Goal: Task Accomplishment & Management: Use online tool/utility

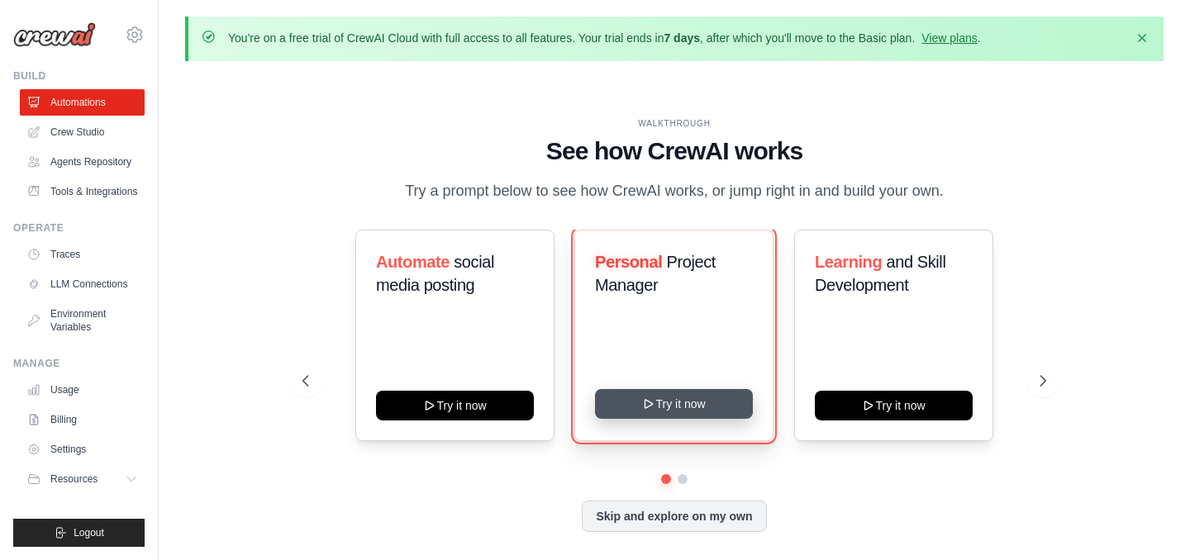
click at [699, 410] on button "Try it now" at bounding box center [674, 404] width 158 height 30
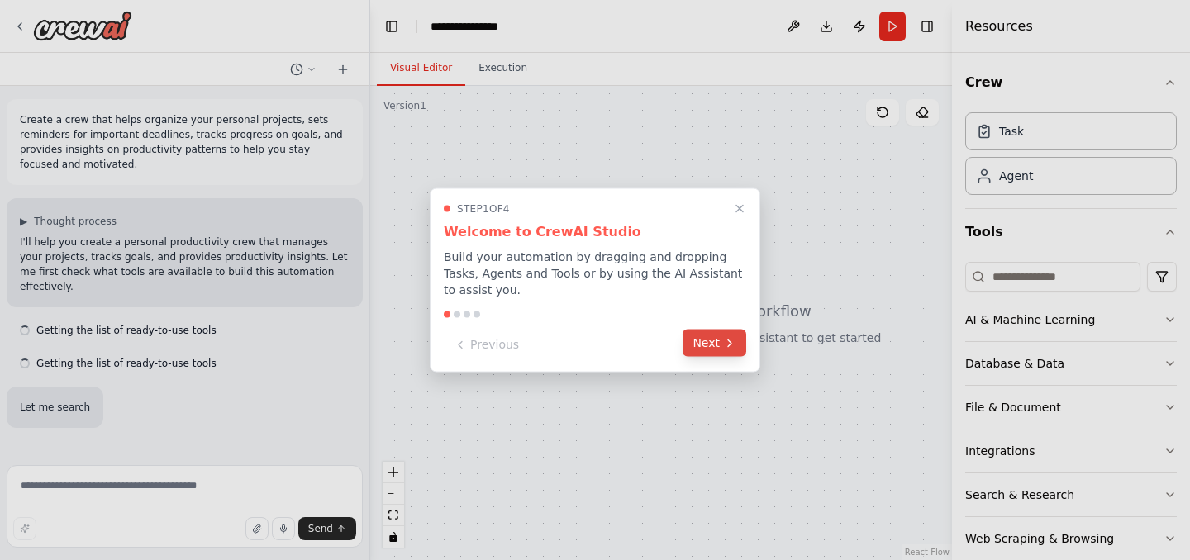
click at [704, 340] on button "Next" at bounding box center [715, 343] width 64 height 27
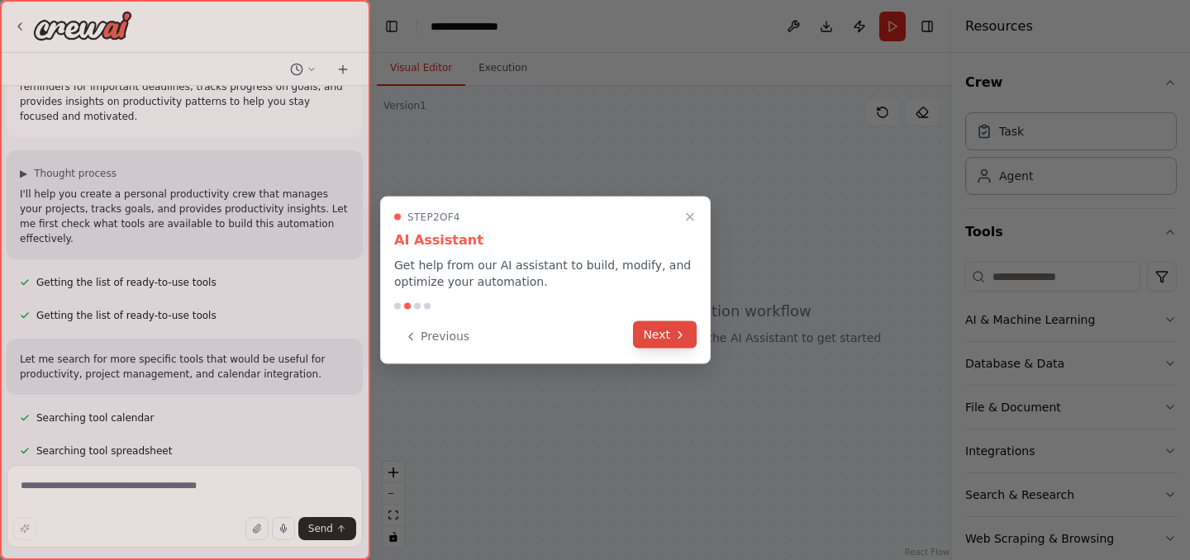
click at [677, 340] on icon at bounding box center [679, 334] width 13 height 13
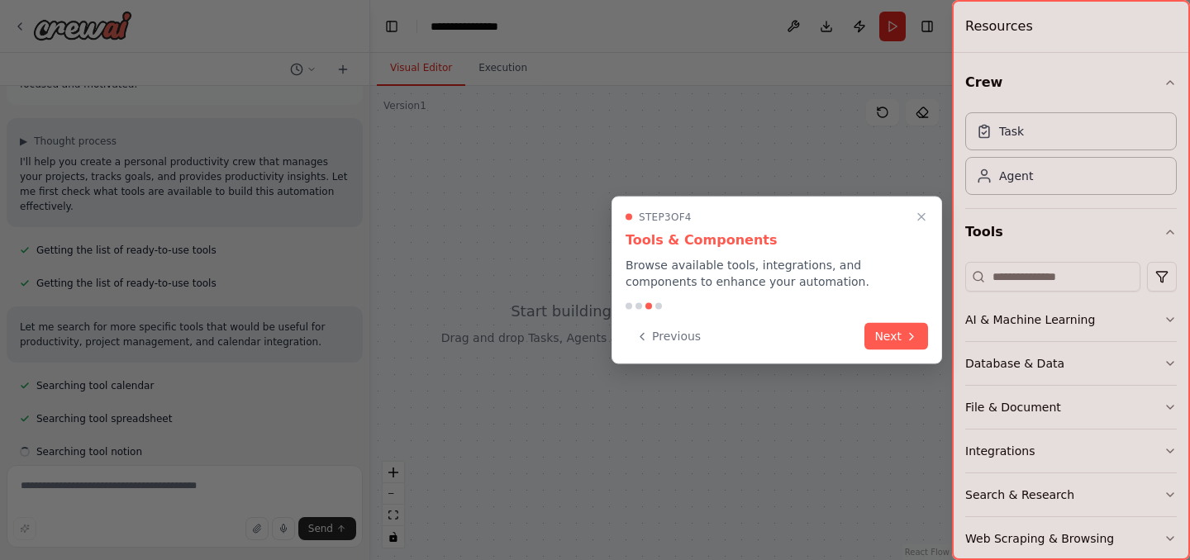
scroll to position [81, 0]
click at [905, 333] on icon at bounding box center [911, 334] width 13 height 13
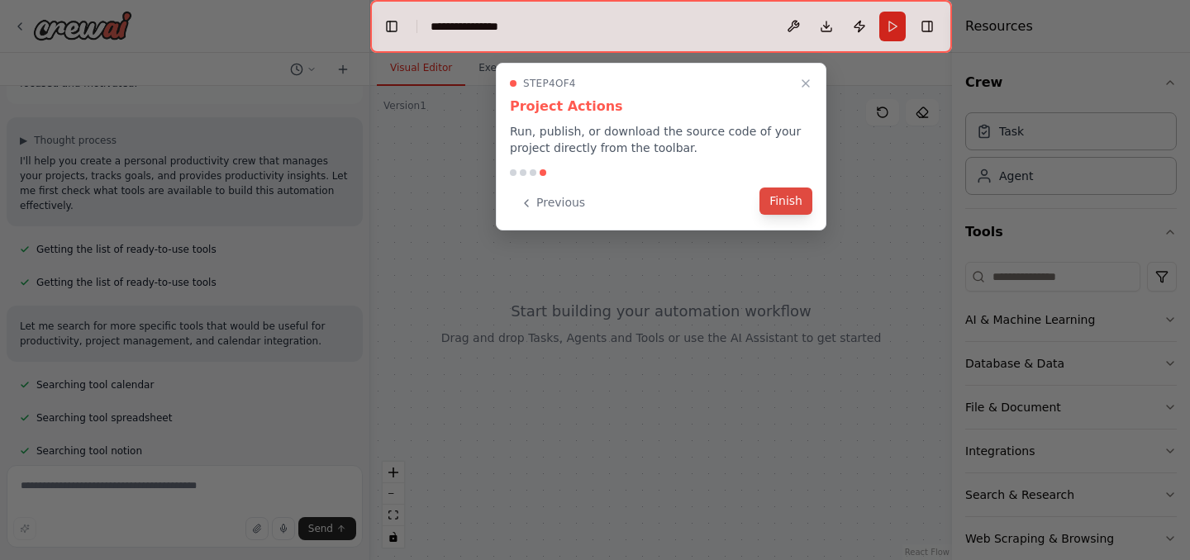
click at [784, 201] on button "Finish" at bounding box center [785, 201] width 53 height 27
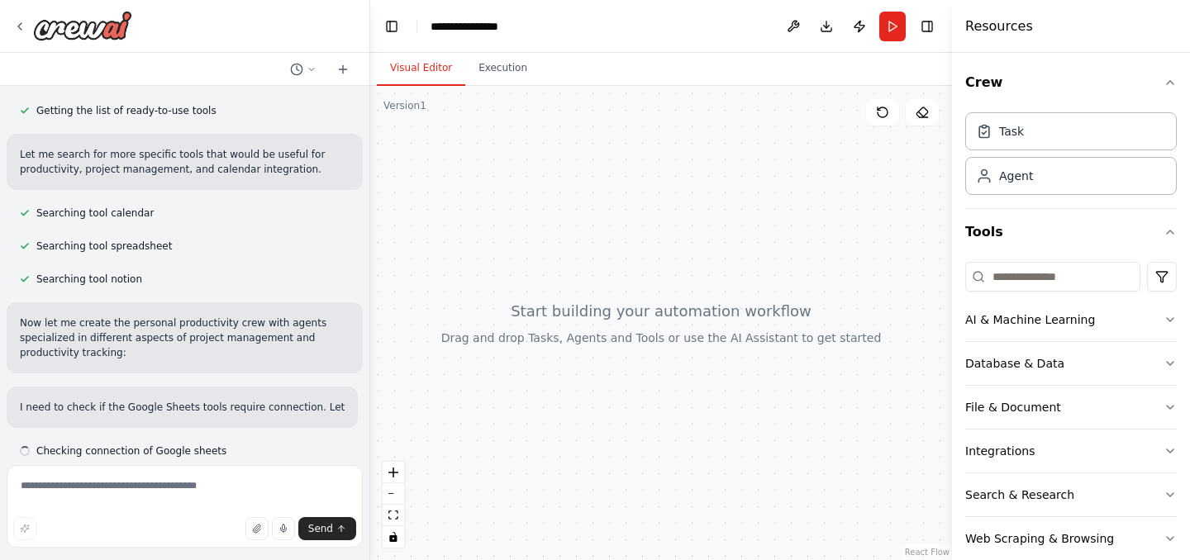
scroll to position [268, 0]
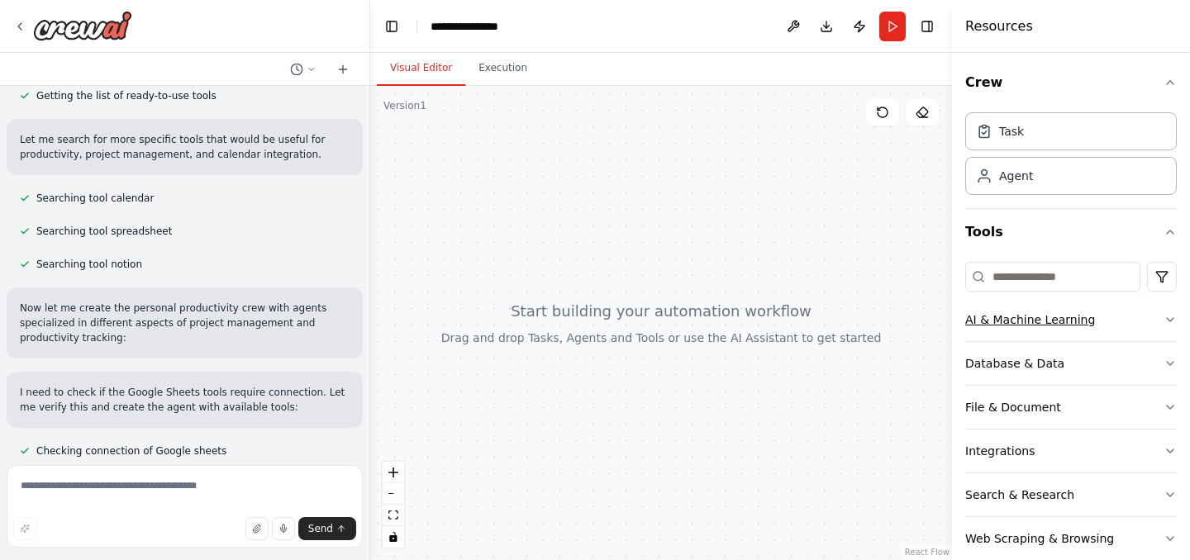
click at [1049, 322] on div "AI & Machine Learning" at bounding box center [1030, 320] width 130 height 17
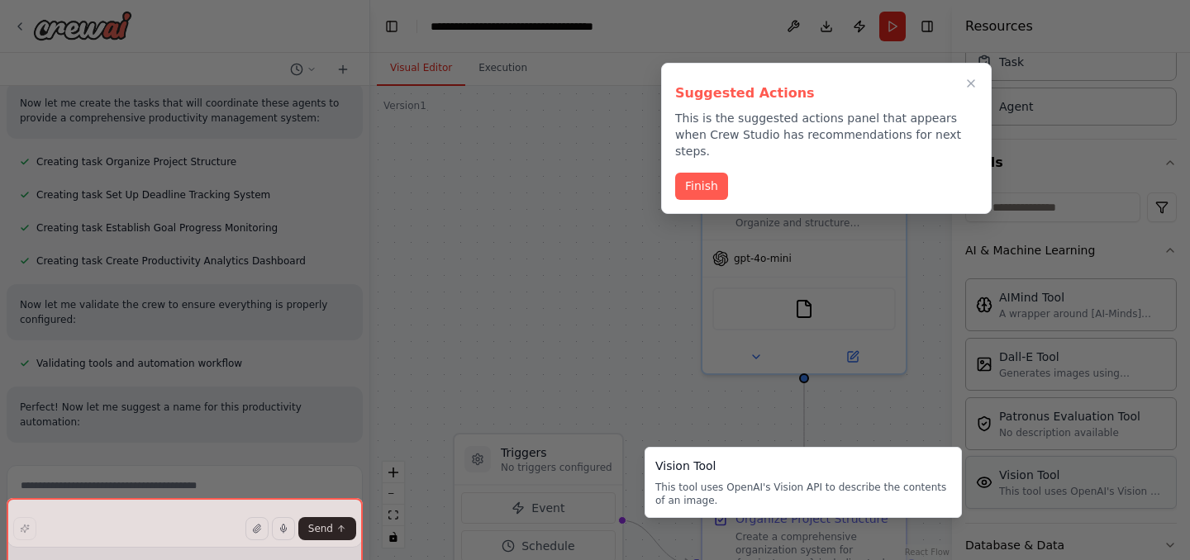
scroll to position [929, 0]
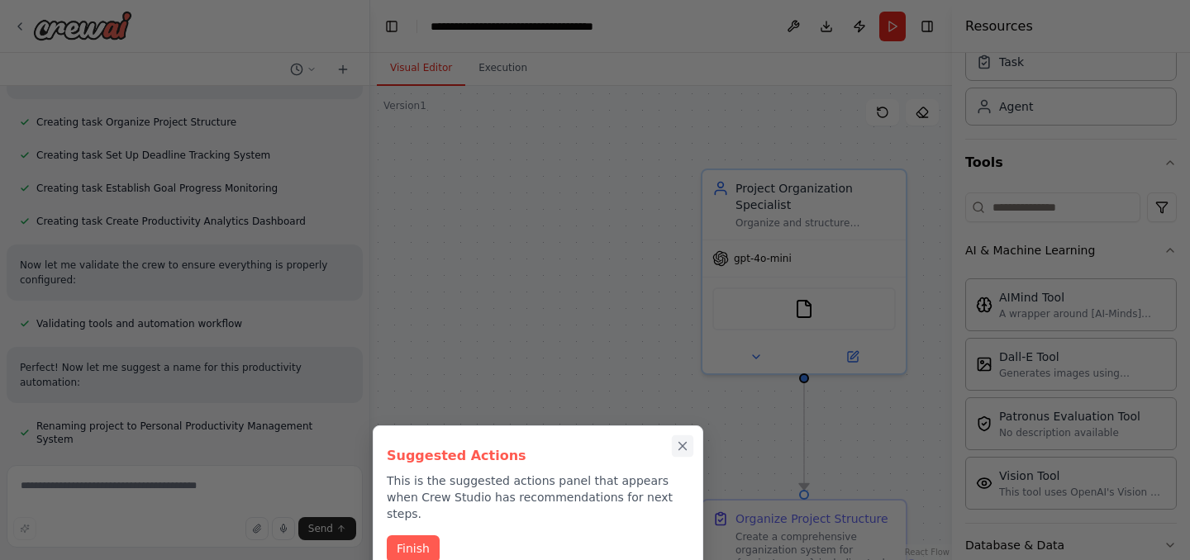
click at [683, 449] on icon "Close walkthrough" at bounding box center [682, 446] width 15 height 15
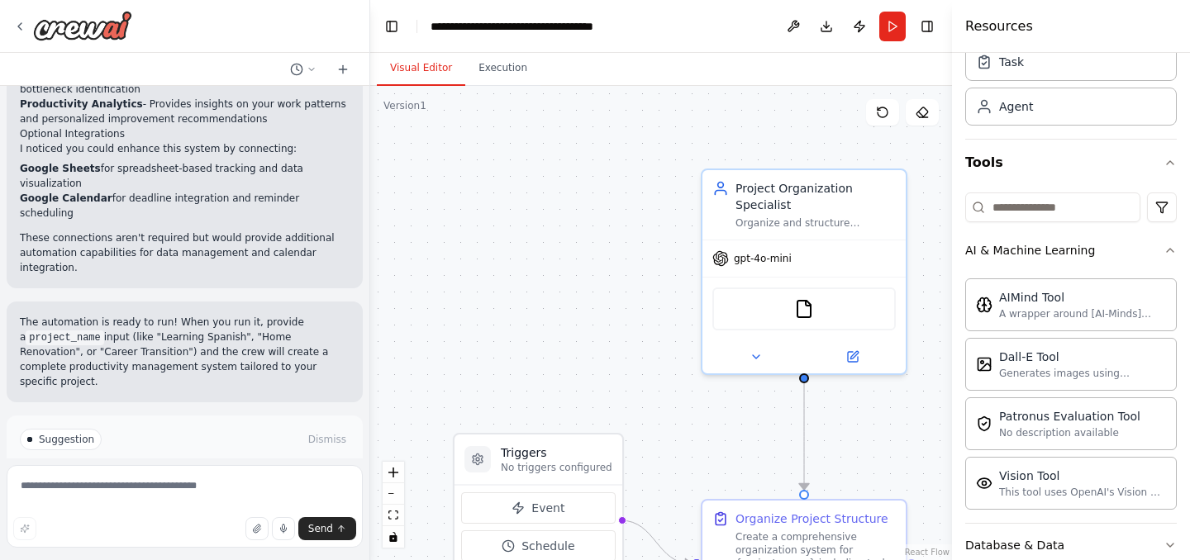
scroll to position [1638, 0]
click at [204, 501] on span "Run Automation" at bounding box center [192, 507] width 80 height 13
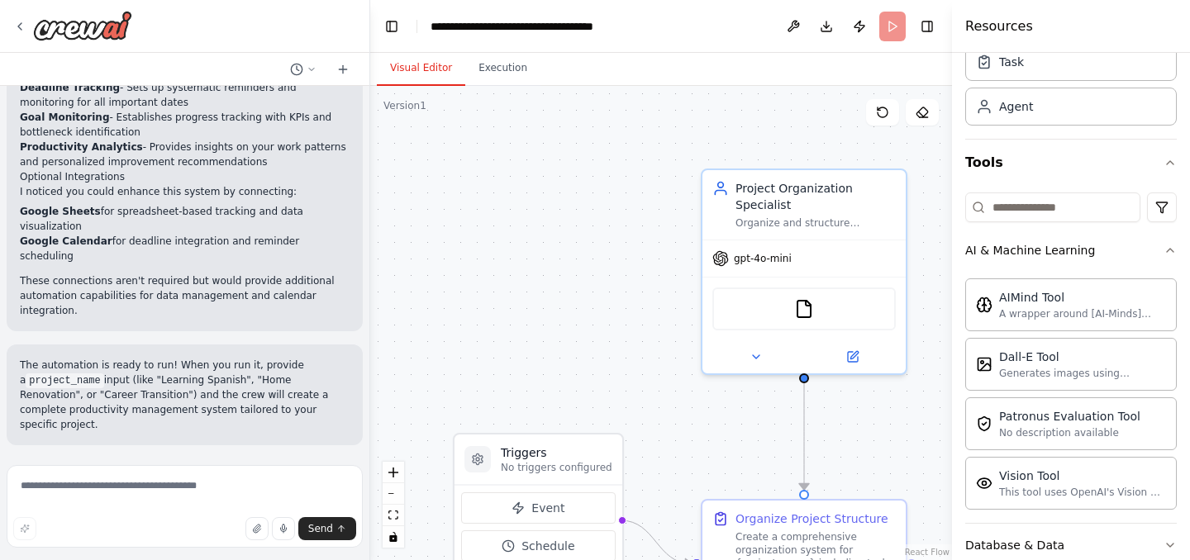
scroll to position [1504, 0]
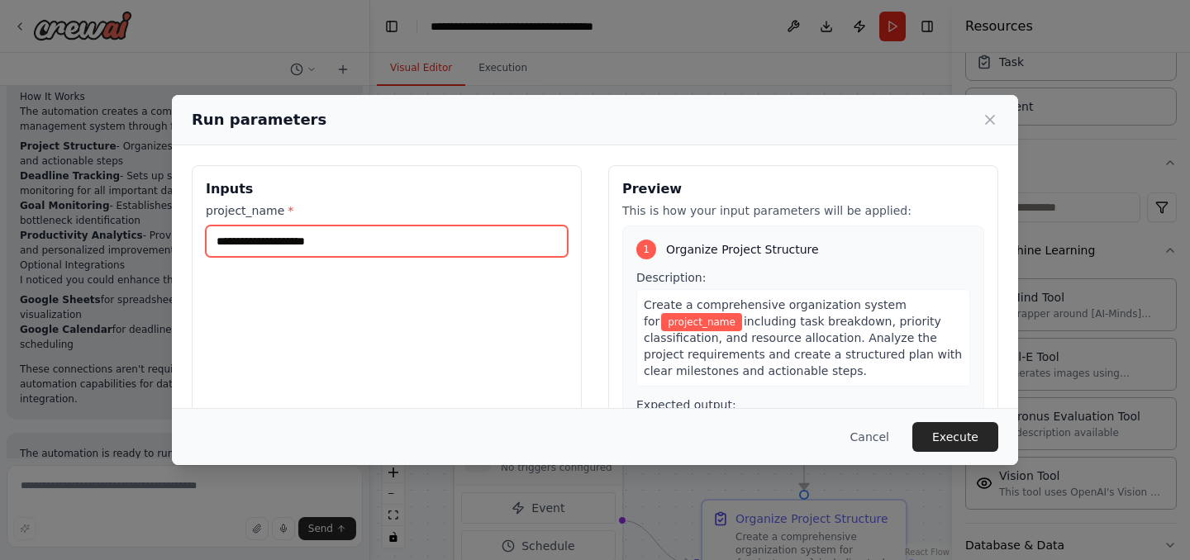
click at [345, 236] on input "project_name *" at bounding box center [387, 241] width 362 height 31
type input "**********"
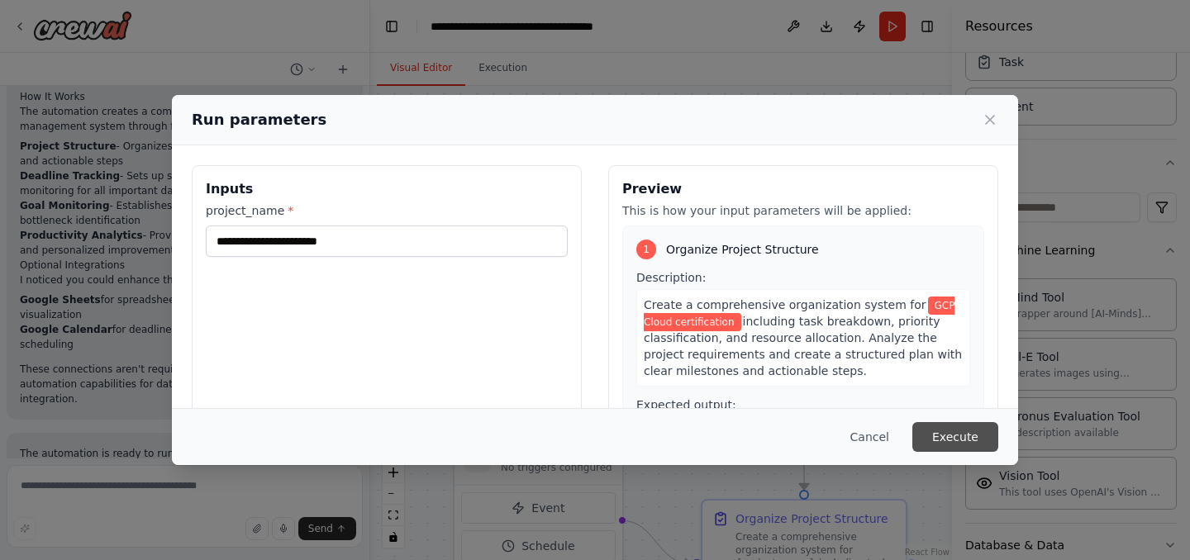
click at [958, 441] on button "Execute" at bounding box center [955, 437] width 86 height 30
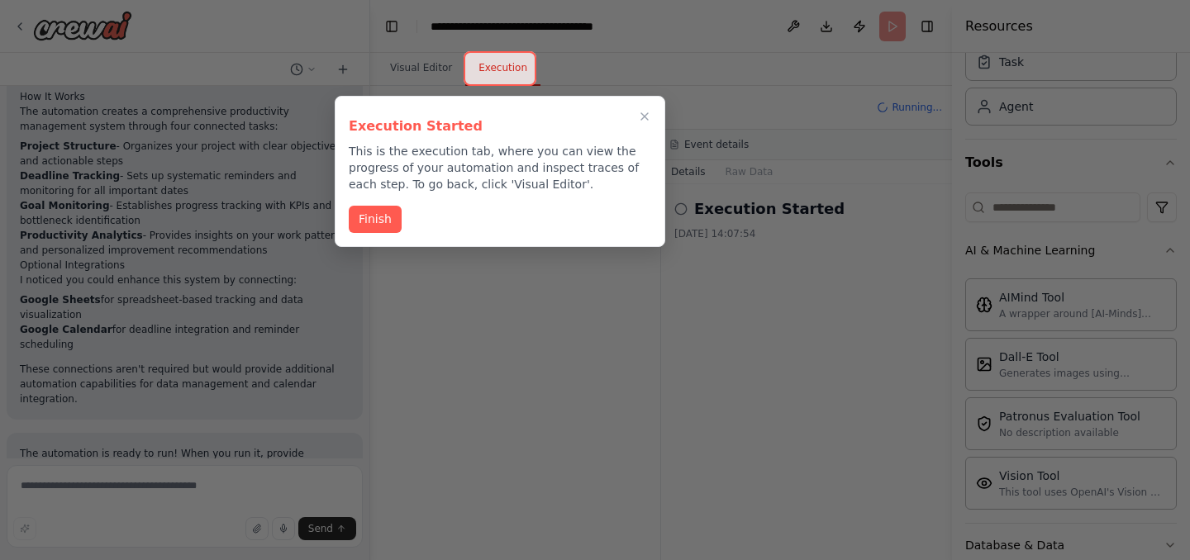
click at [385, 213] on button "Finish" at bounding box center [375, 219] width 53 height 27
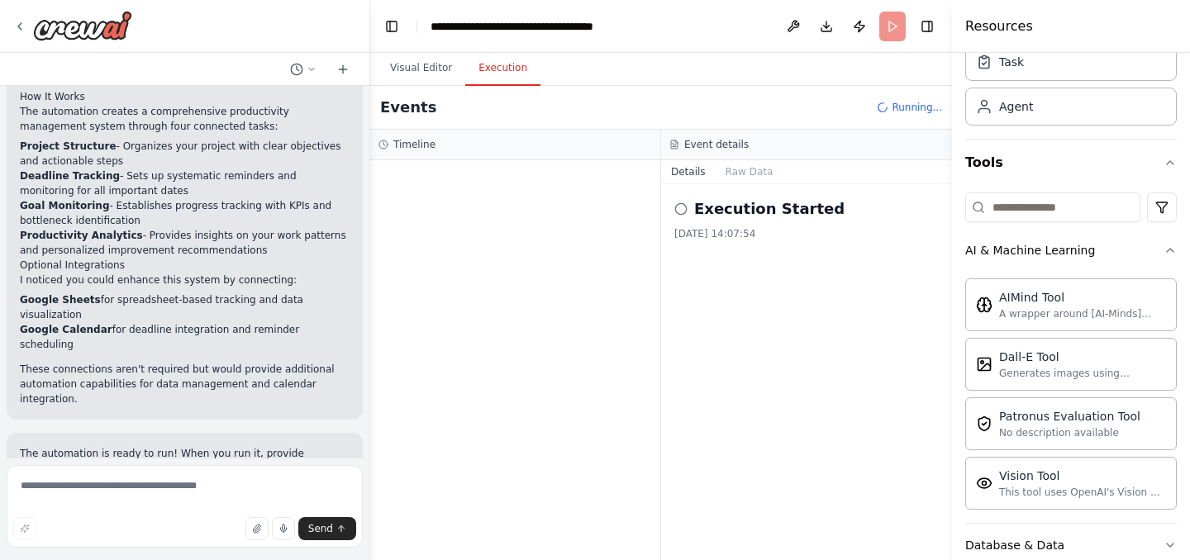
click at [491, 70] on button "Execution" at bounding box center [502, 68] width 75 height 35
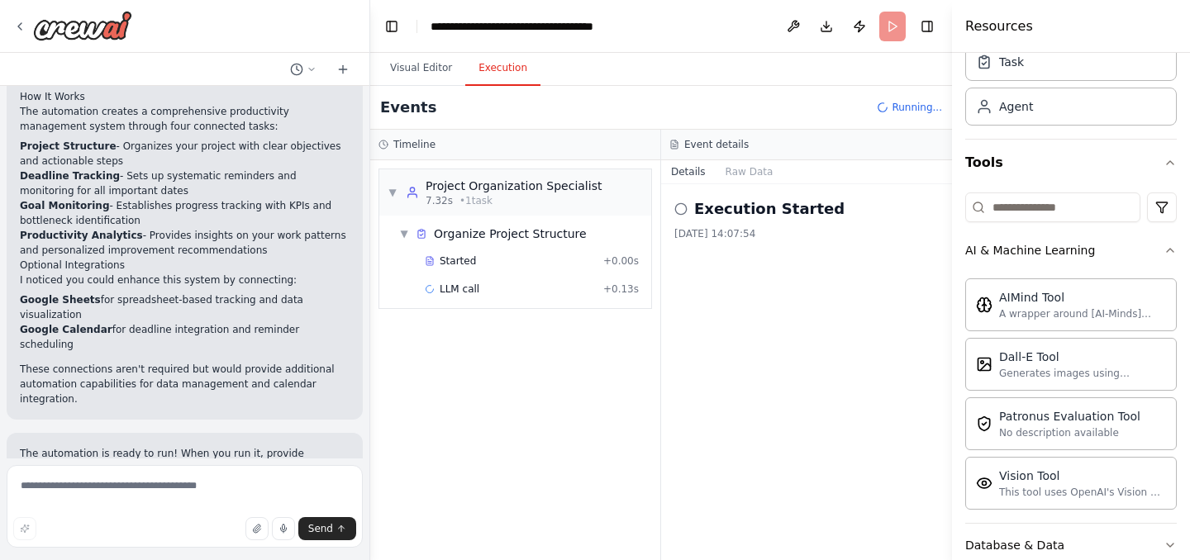
click at [685, 212] on circle at bounding box center [680, 208] width 11 height 11
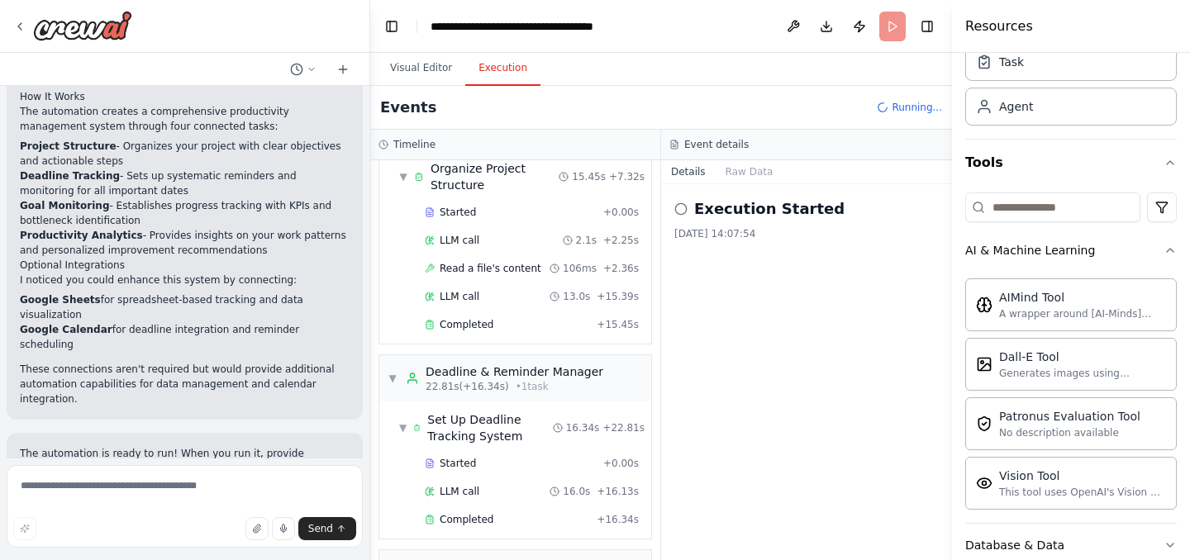
scroll to position [0, 0]
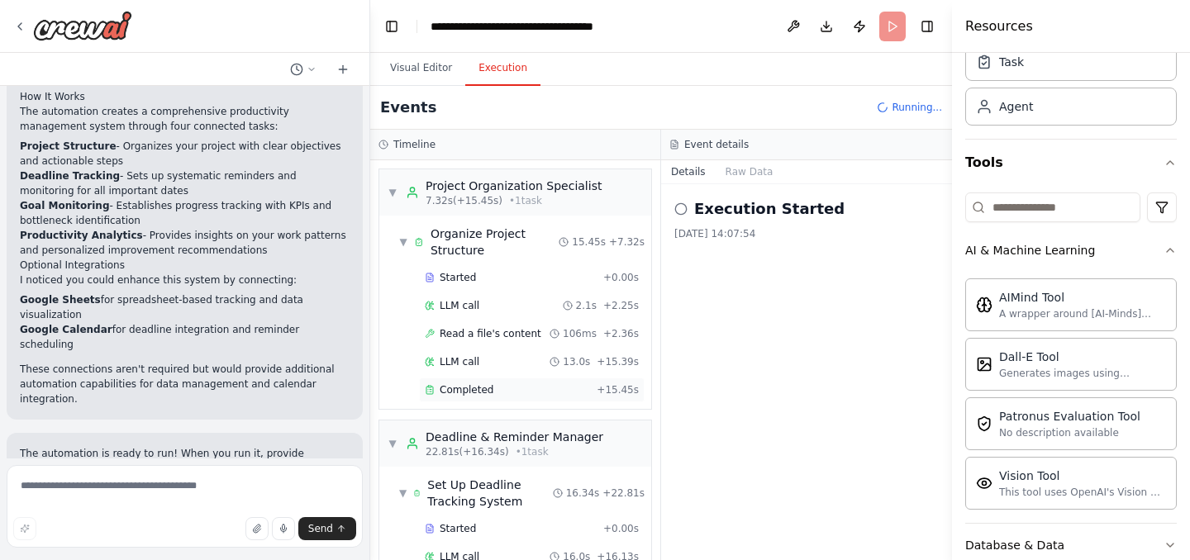
click at [487, 388] on span "Completed" at bounding box center [467, 389] width 54 height 13
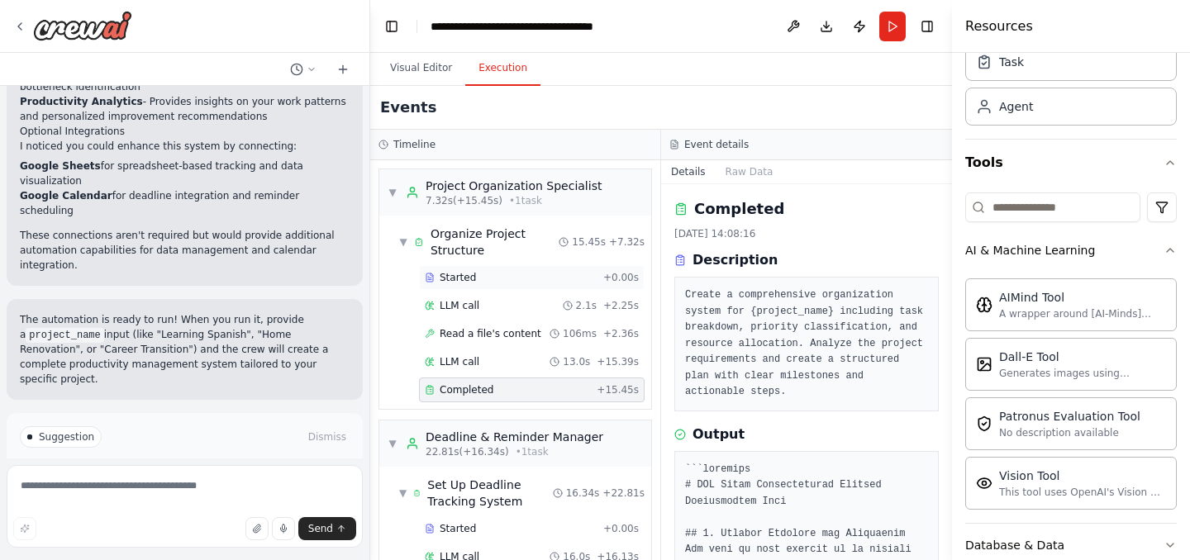
click at [458, 278] on span "Started" at bounding box center [458, 277] width 36 height 13
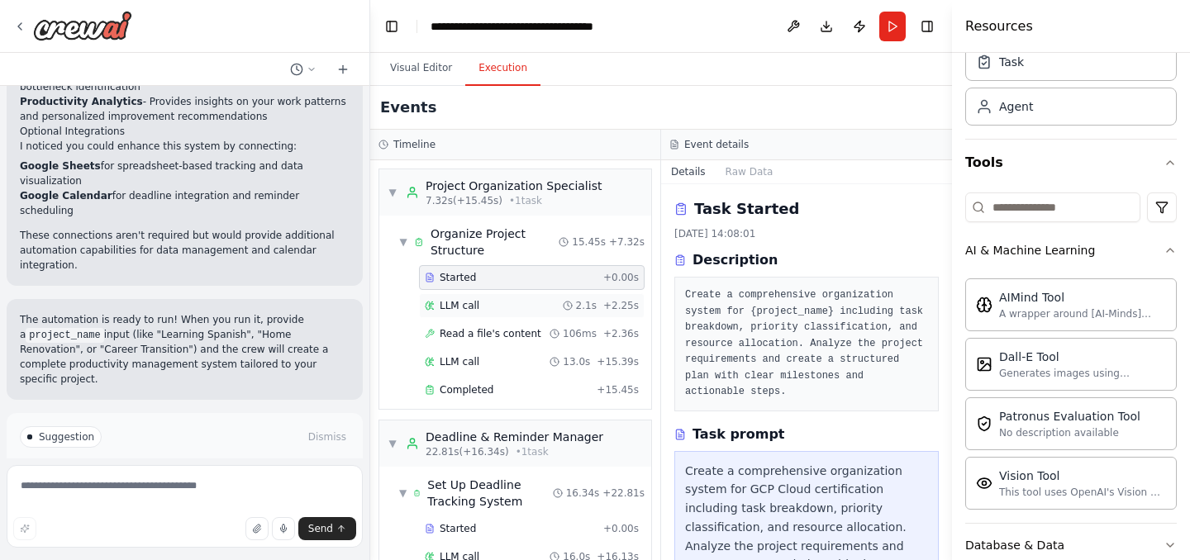
click at [472, 309] on span "LLM call" at bounding box center [460, 305] width 40 height 13
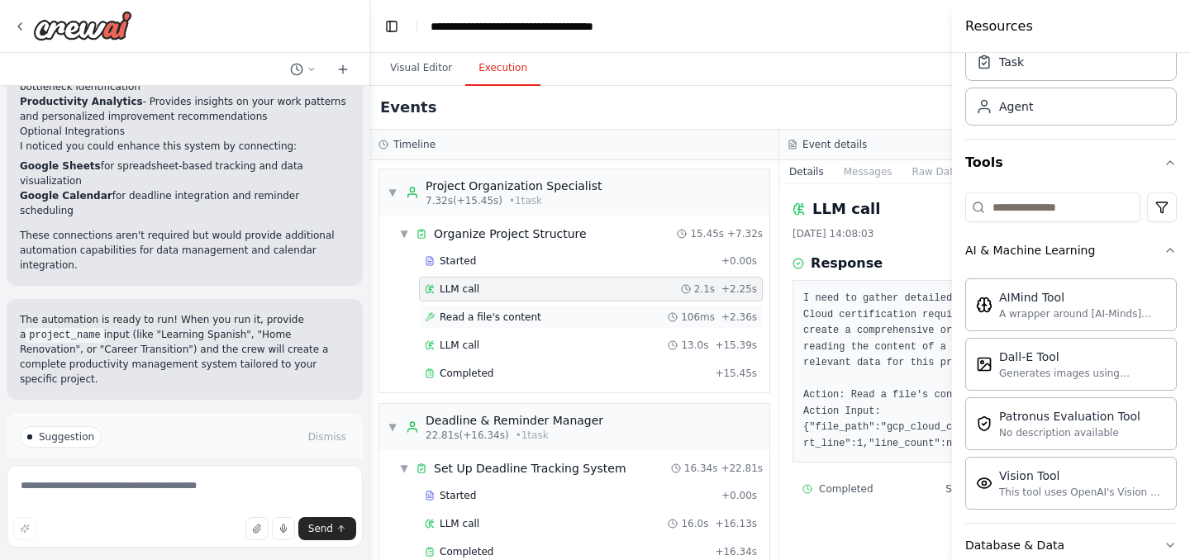
click at [524, 320] on span "Read a file's content" at bounding box center [491, 317] width 102 height 13
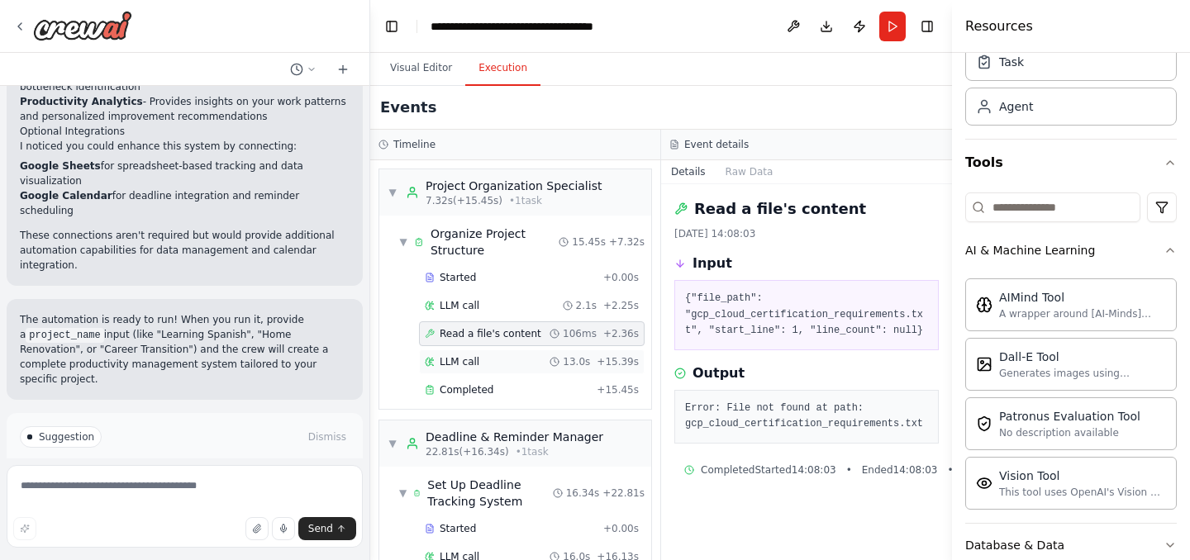
click at [503, 365] on div "LLM call 13.0s + 15.39s" at bounding box center [532, 361] width 214 height 13
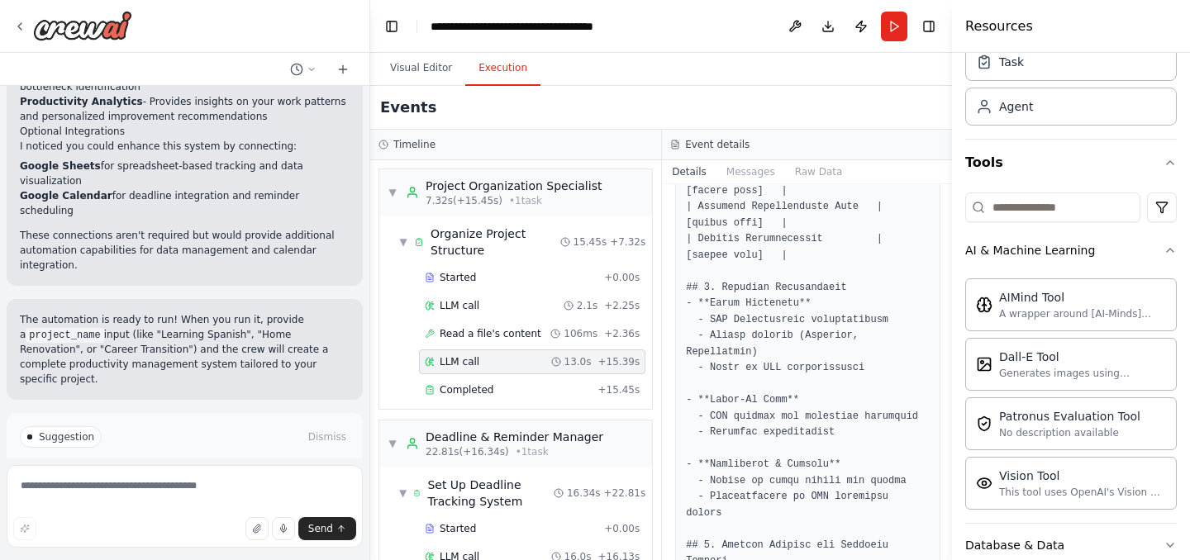
scroll to position [1273, 0]
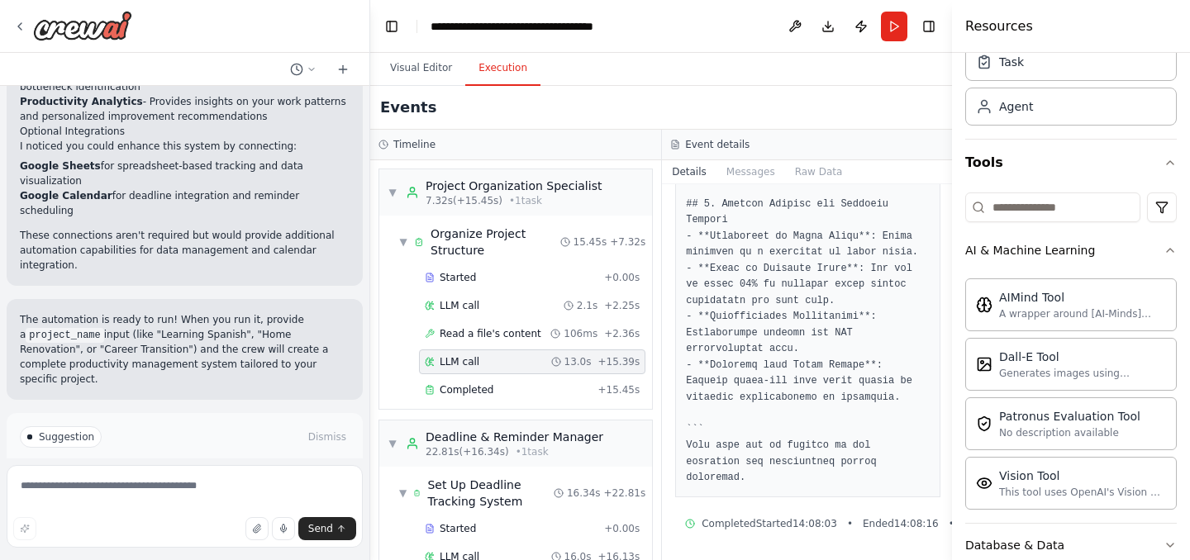
scroll to position [1606, 0]
click at [512, 386] on div "Completed" at bounding box center [508, 389] width 167 height 13
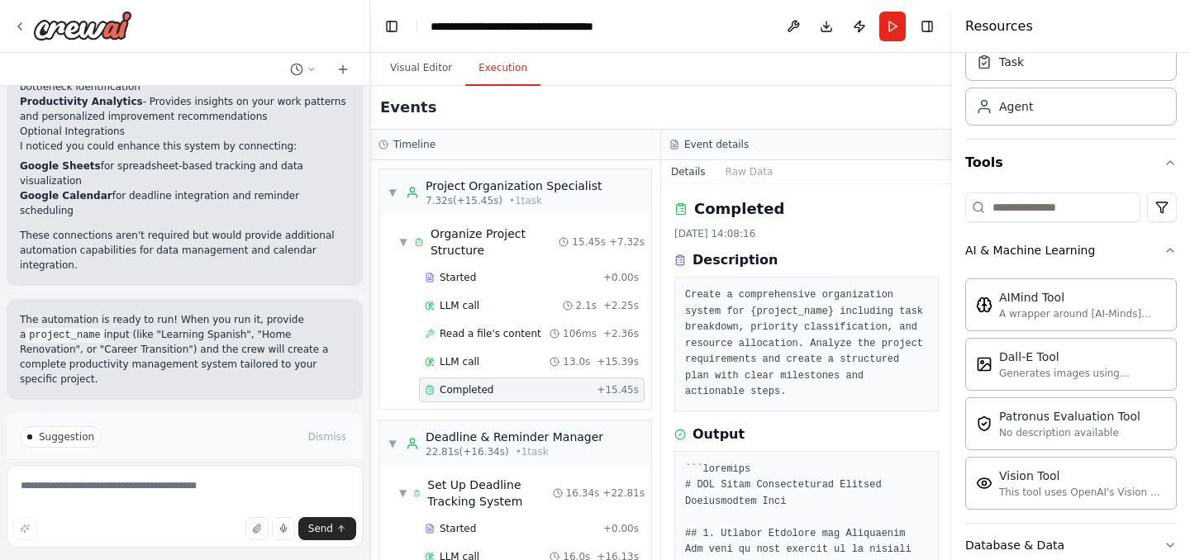
click at [797, 407] on div "Create a comprehensive organization system for {project_name} including task br…" at bounding box center [806, 344] width 264 height 135
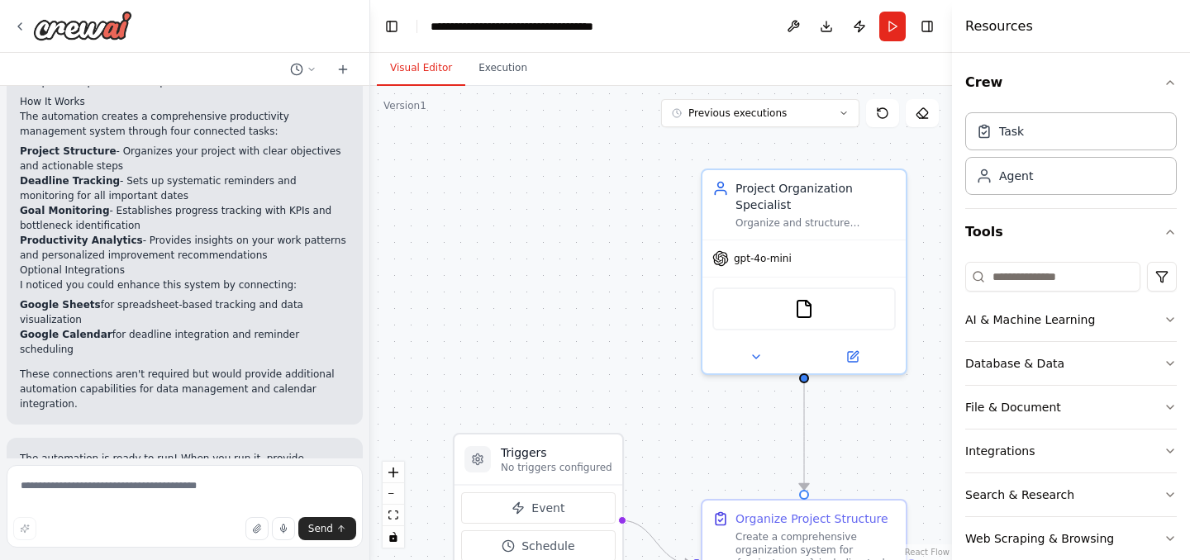
scroll to position [1471, 0]
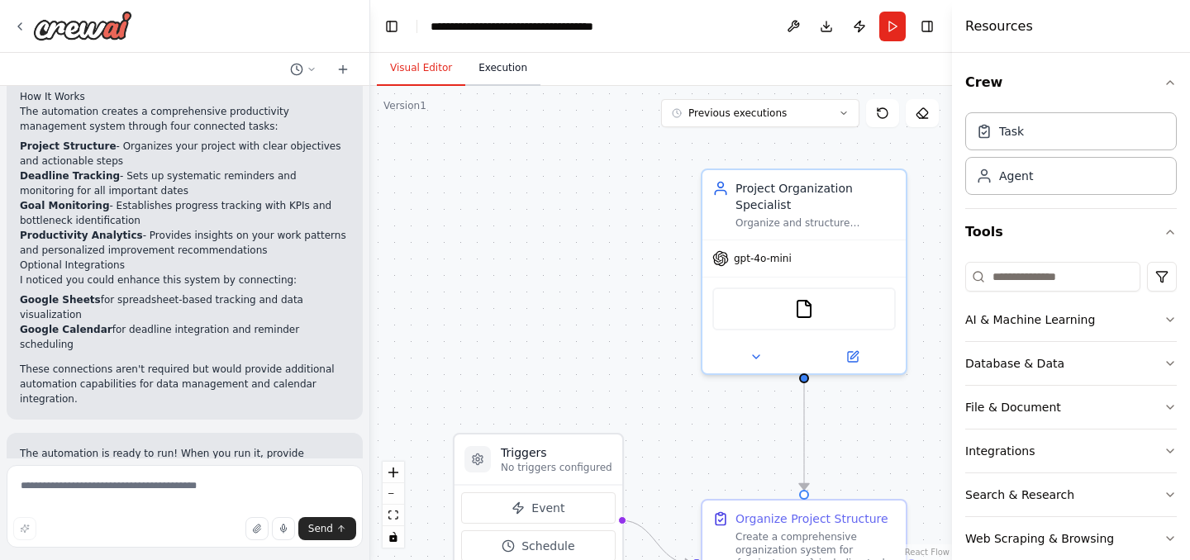
click at [505, 68] on button "Execution" at bounding box center [502, 68] width 75 height 35
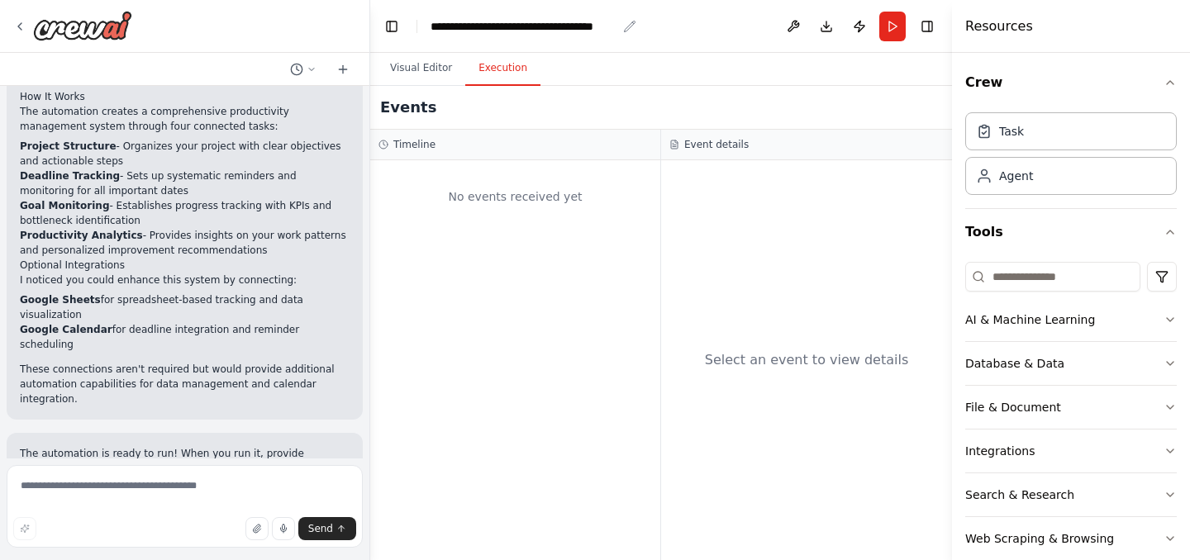
click at [624, 24] on icon "breadcrumb" at bounding box center [629, 26] width 13 height 13
click at [631, 26] on icon "breadcrumb" at bounding box center [630, 26] width 11 height 11
click at [568, 34] on header "**********" at bounding box center [661, 26] width 582 height 53
click at [566, 30] on div "**********" at bounding box center [524, 26] width 186 height 17
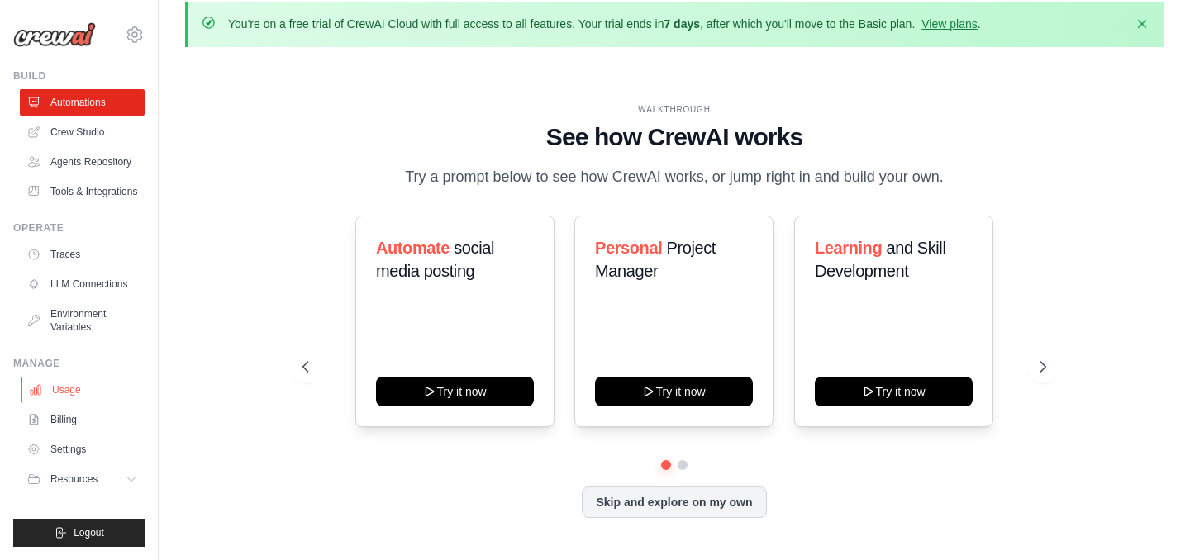
click at [69, 389] on link "Usage" at bounding box center [83, 390] width 125 height 26
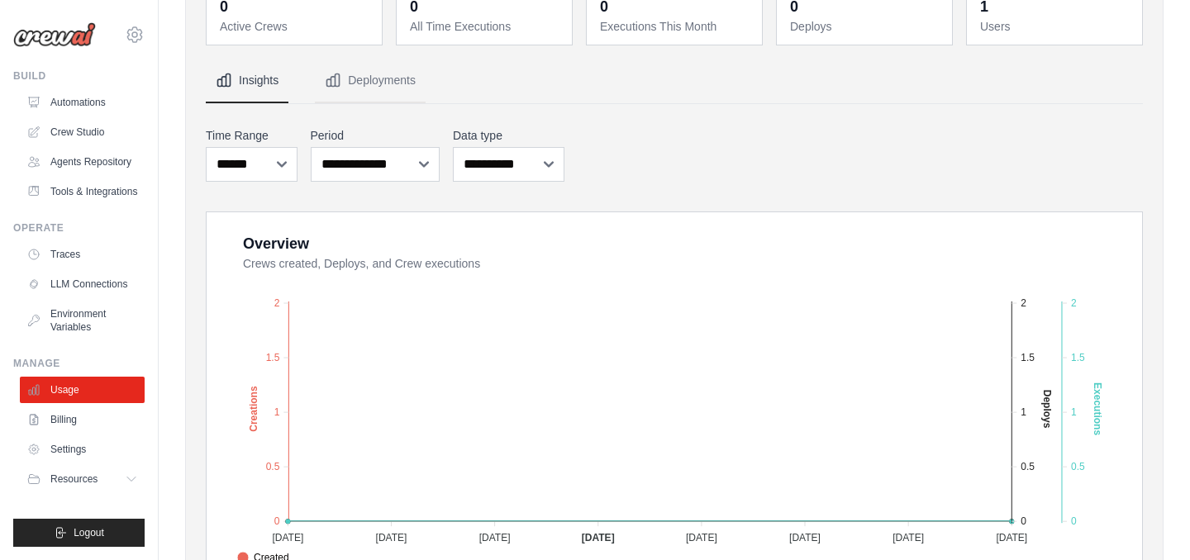
scroll to position [203, 0]
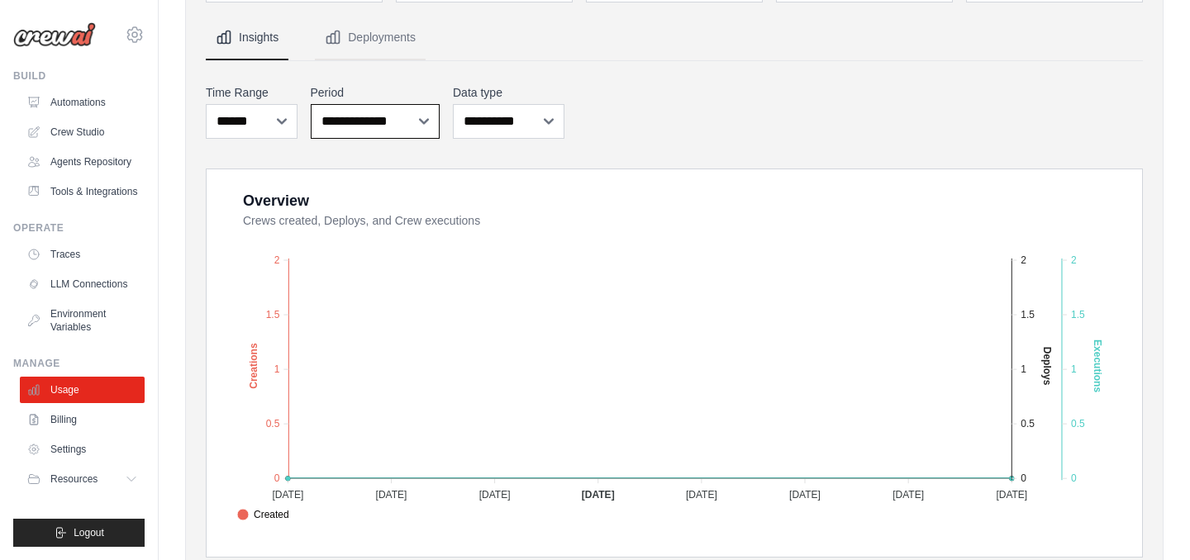
click at [392, 123] on select "**********" at bounding box center [376, 121] width 130 height 35
click at [311, 104] on select "**********" at bounding box center [376, 121] width 130 height 35
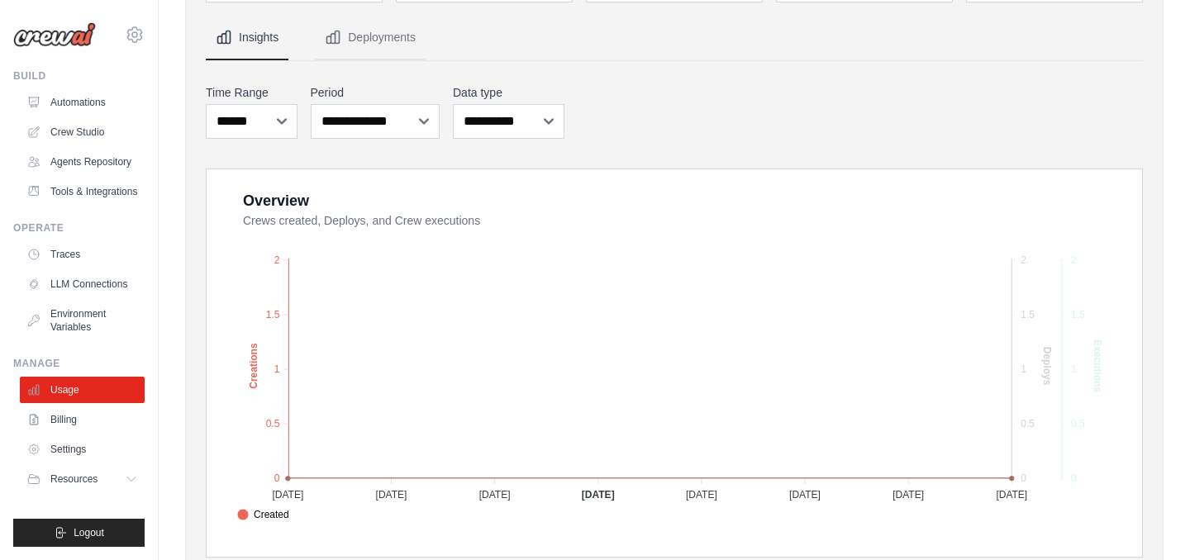
click at [289, 515] on span "Created" at bounding box center [263, 514] width 52 height 15
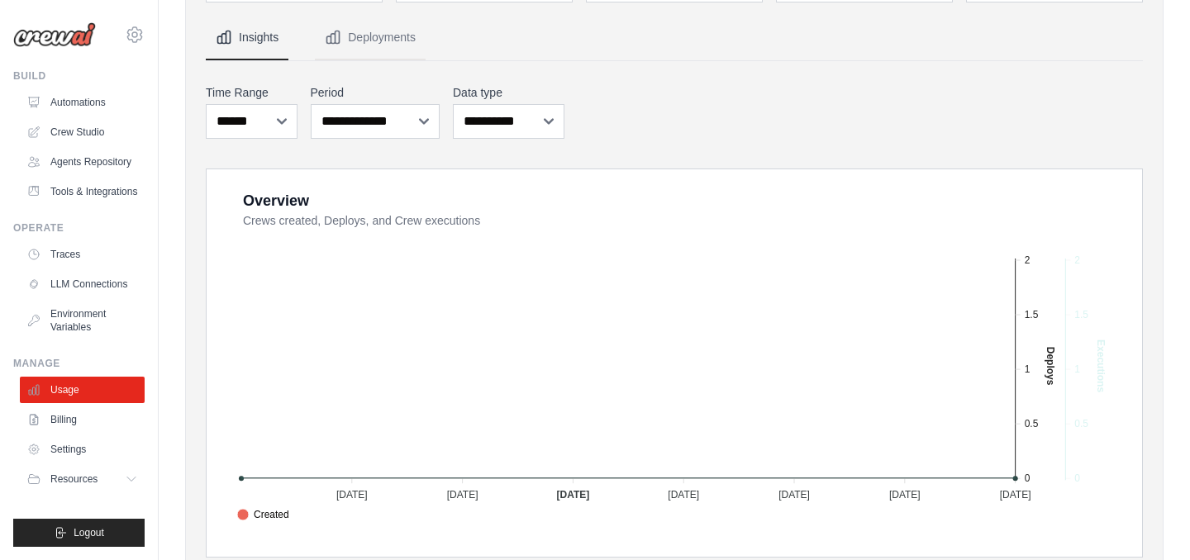
click at [289, 526] on span "Deploys" at bounding box center [263, 533] width 52 height 15
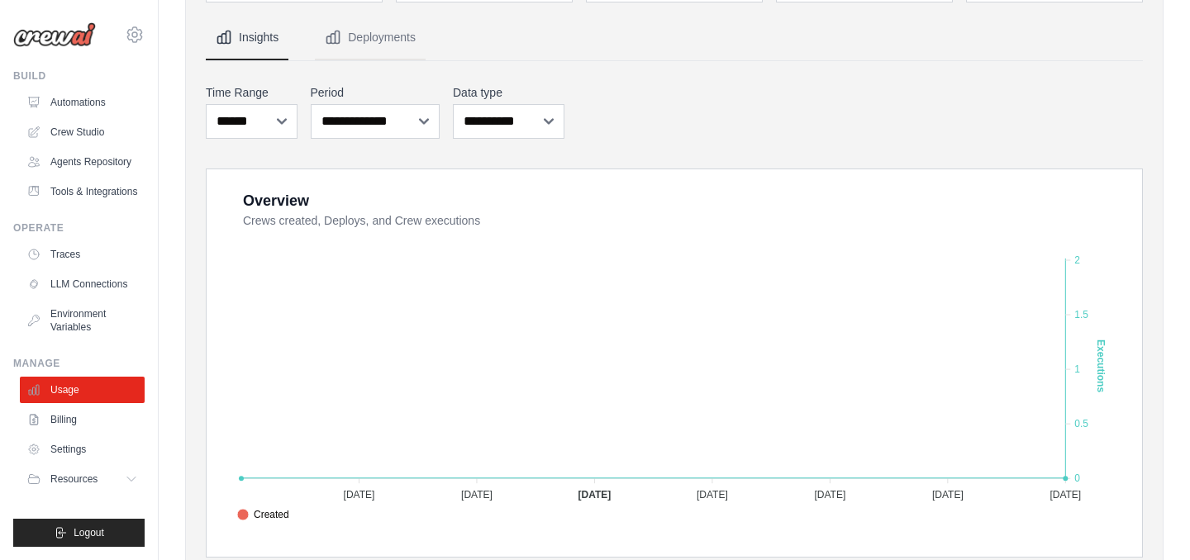
click at [302, 544] on span "Executions" at bounding box center [269, 551] width 65 height 15
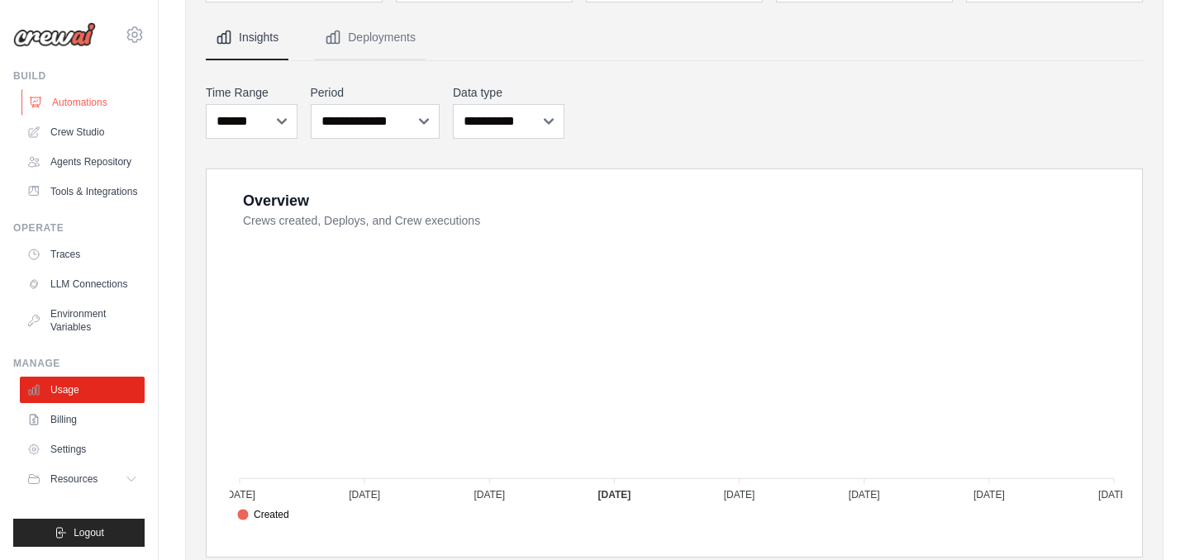
click at [93, 98] on link "Automations" at bounding box center [83, 102] width 125 height 26
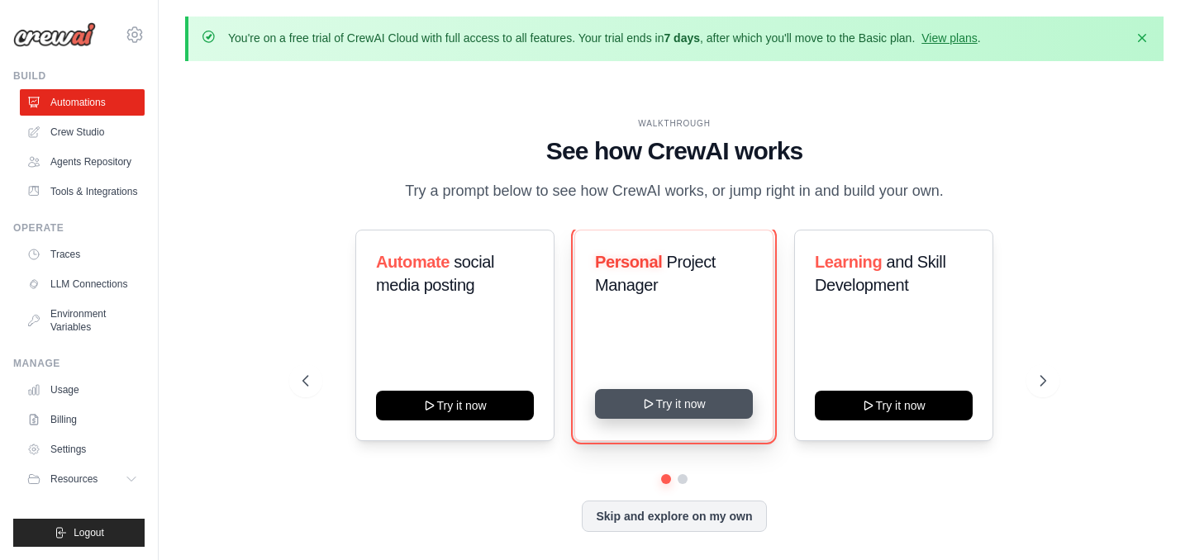
click at [669, 407] on button "Try it now" at bounding box center [674, 404] width 158 height 30
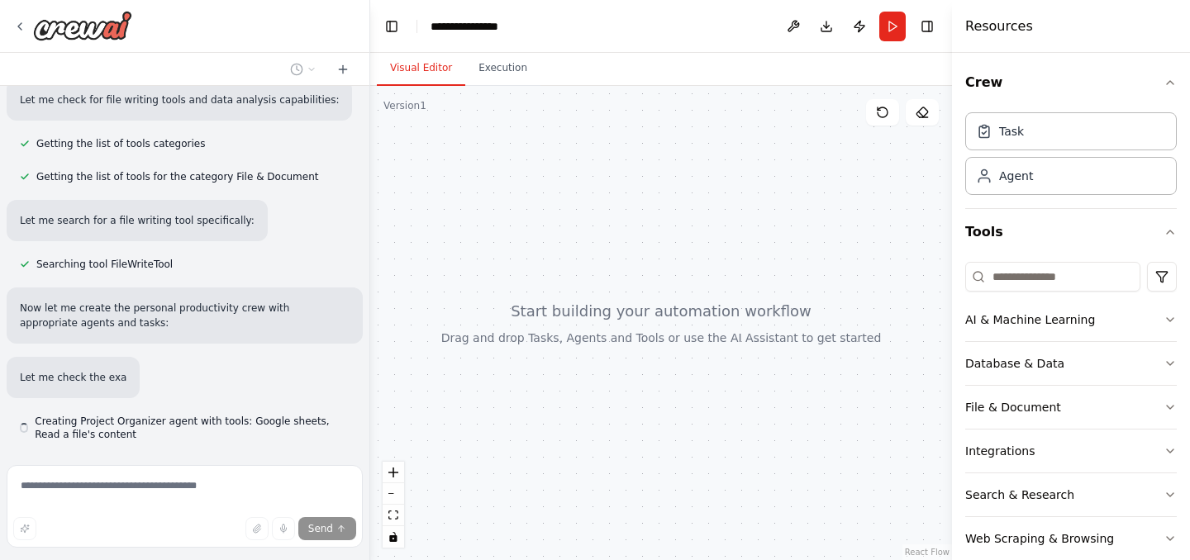
scroll to position [445, 0]
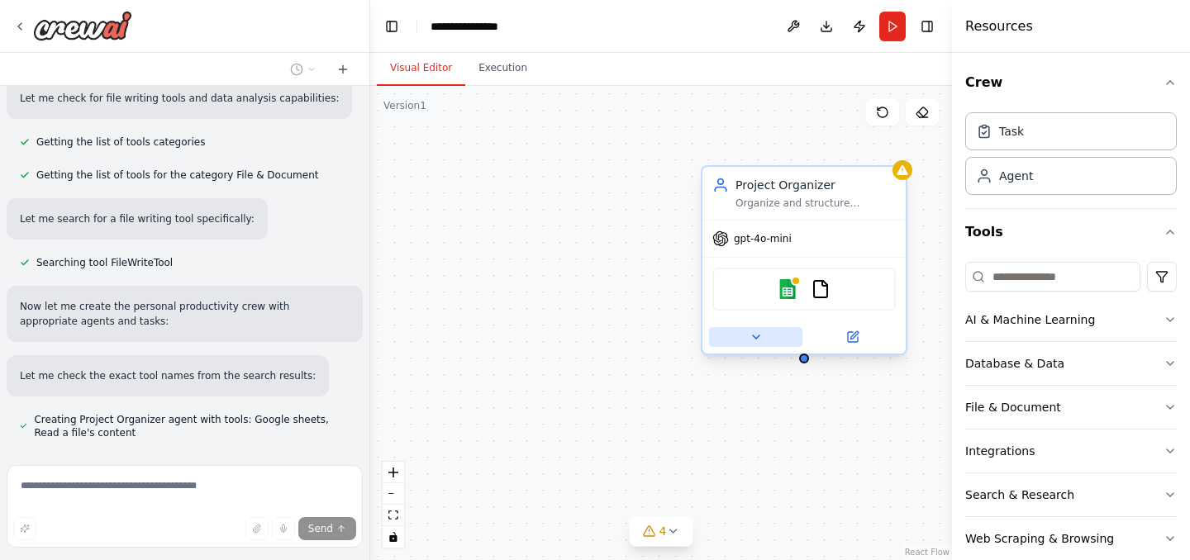
click at [757, 336] on icon at bounding box center [756, 337] width 7 height 3
click at [756, 335] on icon at bounding box center [756, 337] width 13 height 13
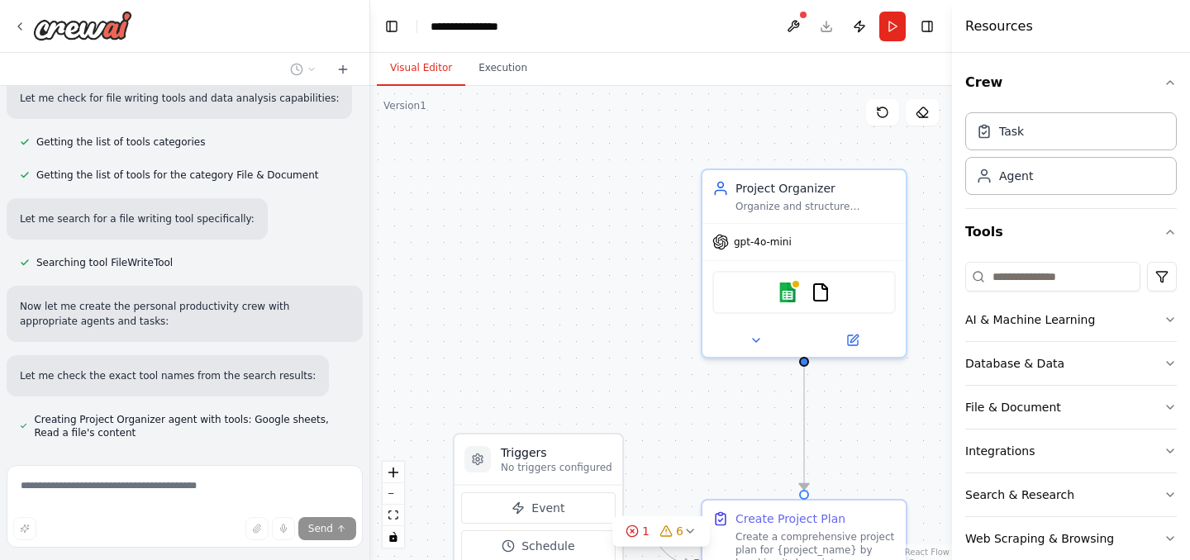
scroll to position [480, 0]
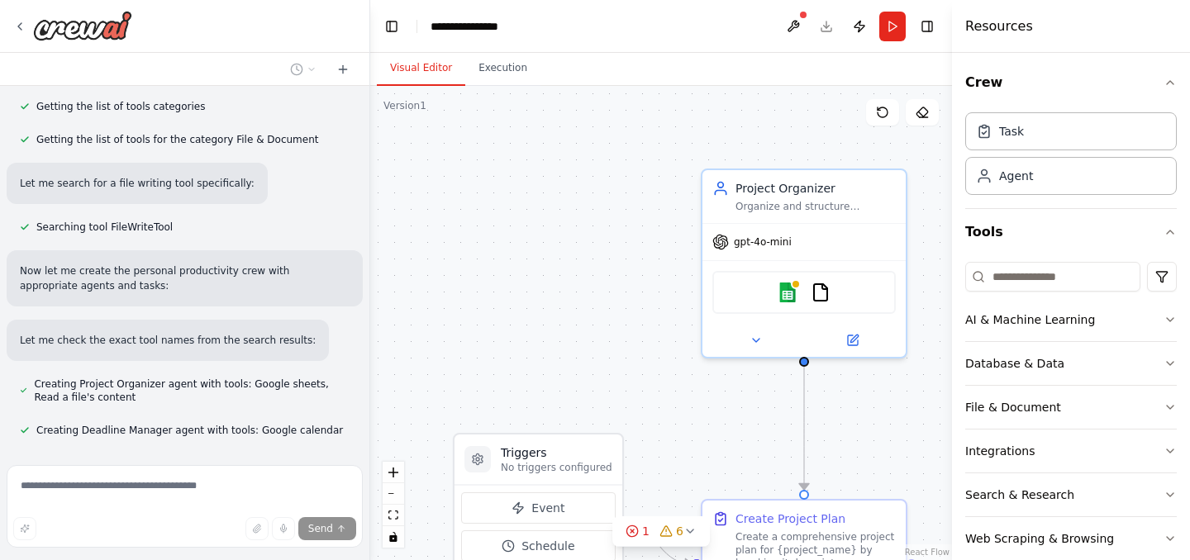
click at [546, 217] on div ".deletable-edge-delete-btn { width: 20px; height: 20px; border: 0px solid #ffff…" at bounding box center [661, 323] width 582 height 474
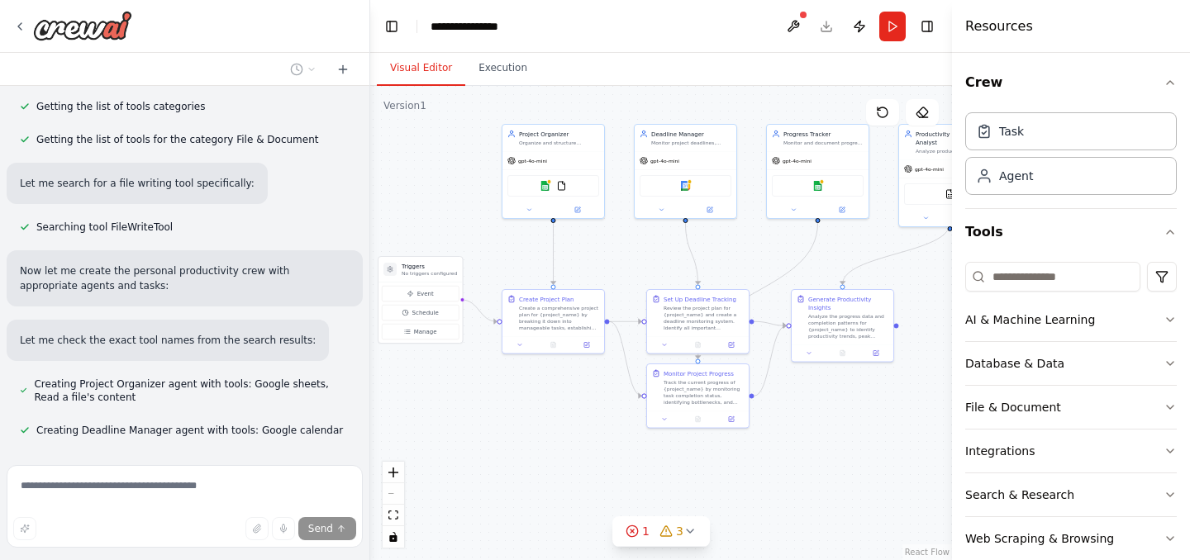
drag, startPoint x: 897, startPoint y: 497, endPoint x: 776, endPoint y: 429, distance: 139.5
click at [776, 429] on div ".deletable-edge-delete-btn { width: 20px; height: 20px; border: 0px solid #ffff…" at bounding box center [661, 323] width 582 height 474
click at [672, 527] on icon at bounding box center [672, 531] width 13 height 13
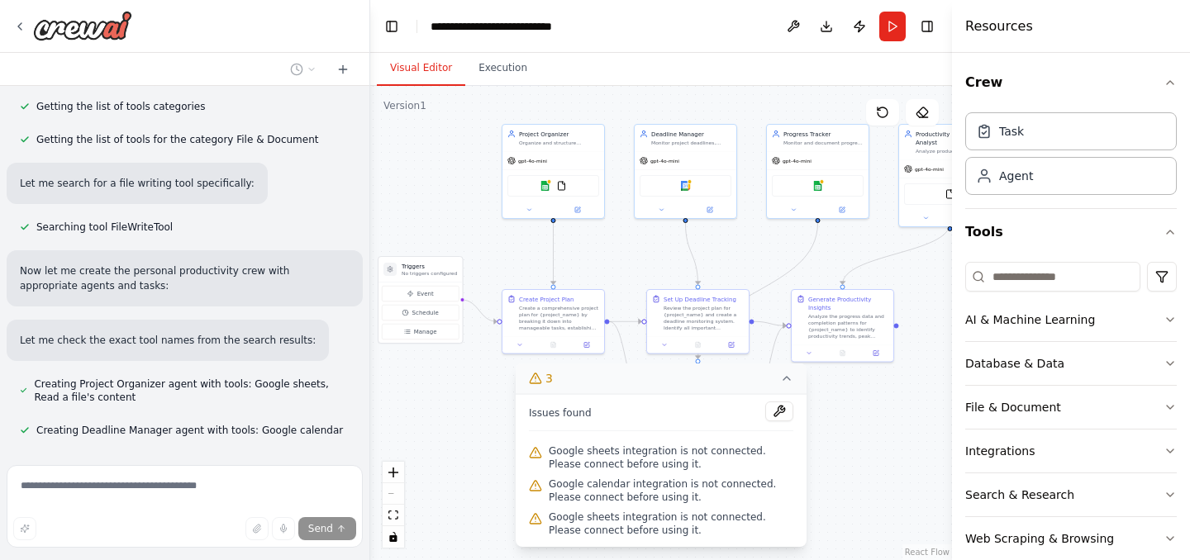
click at [469, 509] on div ".deletable-edge-delete-btn { width: 20px; height: 20px; border: 0px solid #ffff…" at bounding box center [661, 323] width 582 height 474
click at [786, 377] on icon at bounding box center [786, 378] width 7 height 3
